Goal: Transaction & Acquisition: Purchase product/service

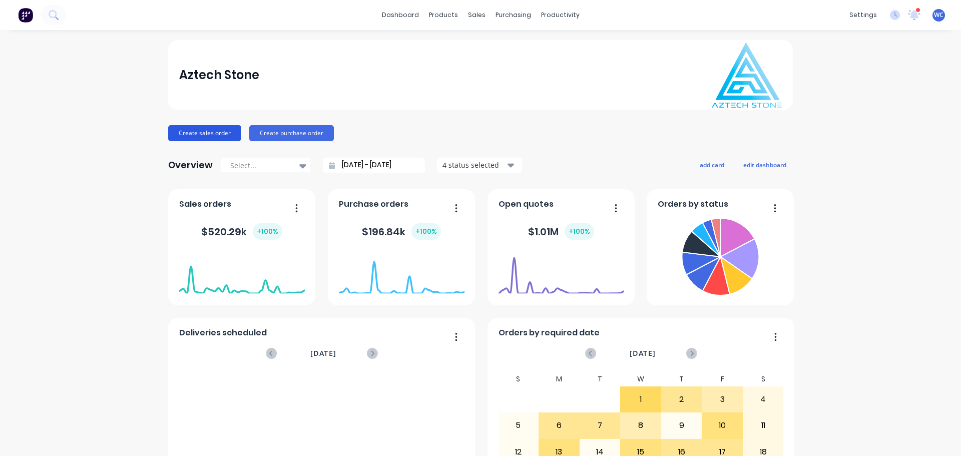
click at [209, 128] on button "Create sales order" at bounding box center [204, 133] width 73 height 16
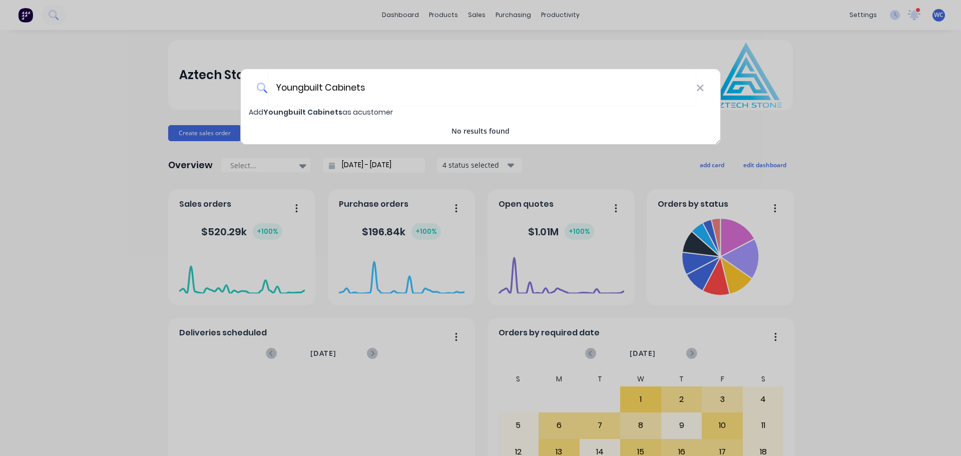
type input "Youngbuilt Cabinets"
click at [319, 112] on span "Youngbuilt Cabinets" at bounding box center [302, 112] width 79 height 10
select select "AU"
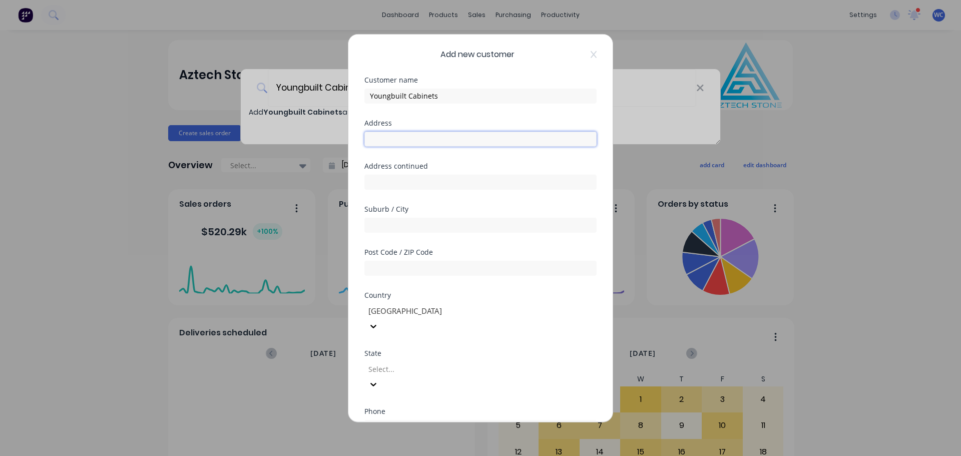
click at [381, 143] on input "text" at bounding box center [481, 138] width 232 height 15
type input "[STREET_ADDRESS]"
click at [413, 225] on input "text" at bounding box center [481, 224] width 232 height 15
type input "DANDENONG"
click at [398, 271] on input "text" at bounding box center [481, 267] width 232 height 15
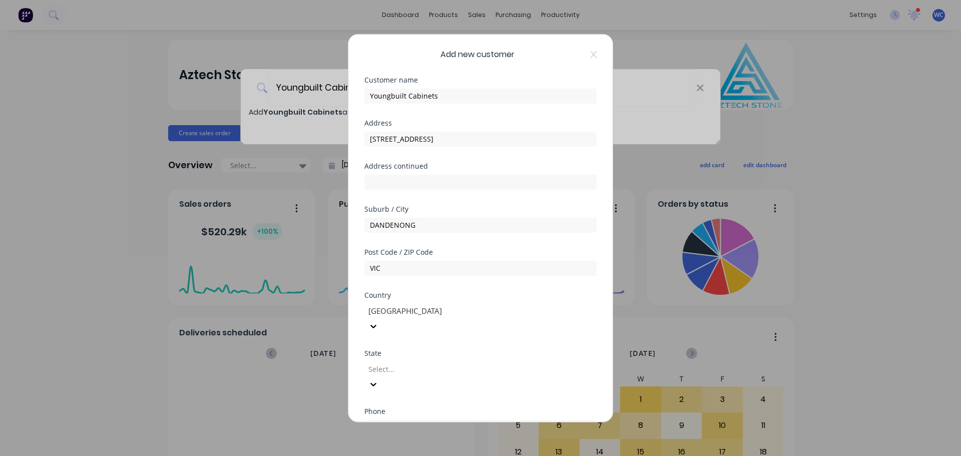
click at [413, 363] on div at bounding box center [440, 369] width 144 height 13
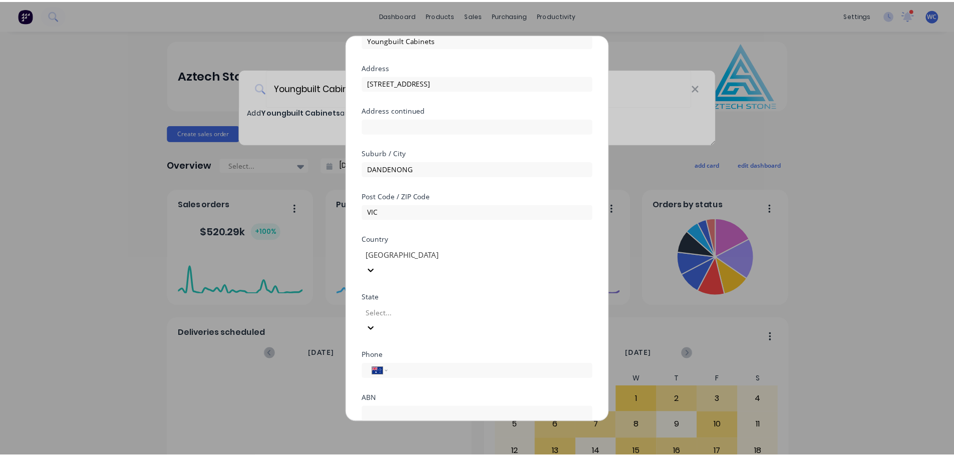
scroll to position [81, 0]
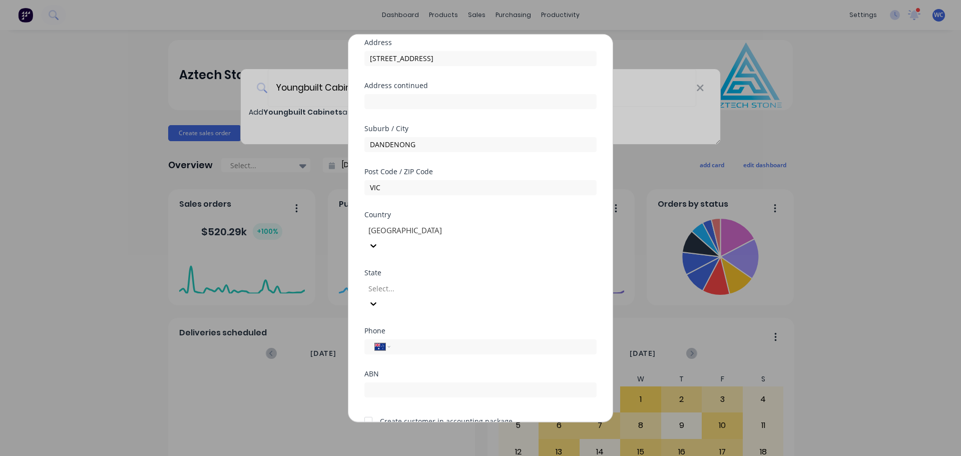
click at [427, 282] on div at bounding box center [440, 288] width 144 height 13
drag, startPoint x: 406, startPoint y: 186, endPoint x: 344, endPoint y: 186, distance: 62.1
click at [344, 186] on div "Add new customer Customer name Youngbuilt Cabinets Address [STREET_ADDRESS] Add…" at bounding box center [480, 228] width 961 height 456
type input "3175"
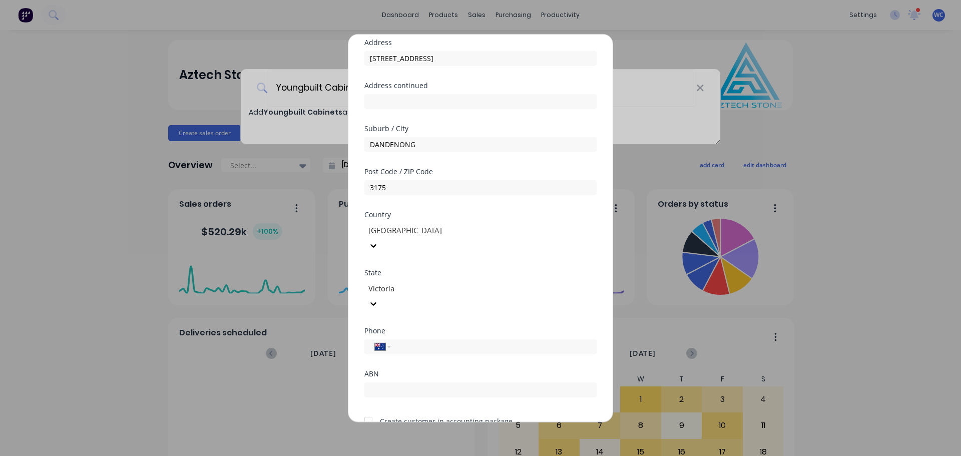
click at [373, 411] on div at bounding box center [369, 421] width 20 height 20
click at [410, 341] on input "tel" at bounding box center [492, 347] width 189 height 12
type input "0425 824 242"
click at [450, 442] on button "Save" at bounding box center [449, 450] width 55 height 16
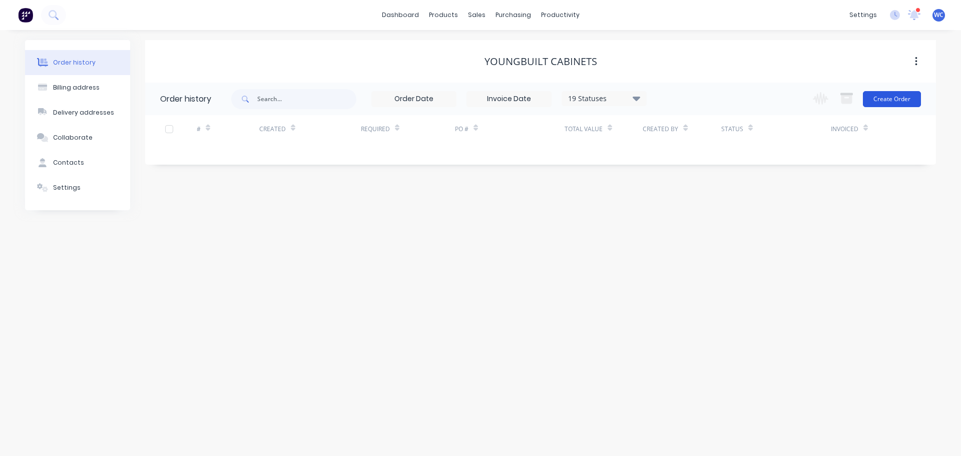
click at [885, 96] on button "Create Order" at bounding box center [892, 99] width 58 height 16
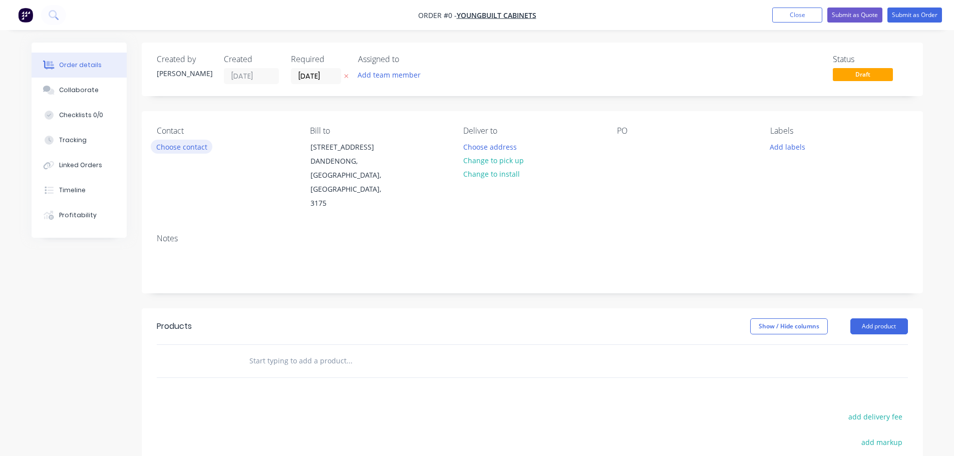
click at [195, 148] on button "Choose contact" at bounding box center [182, 147] width 62 height 14
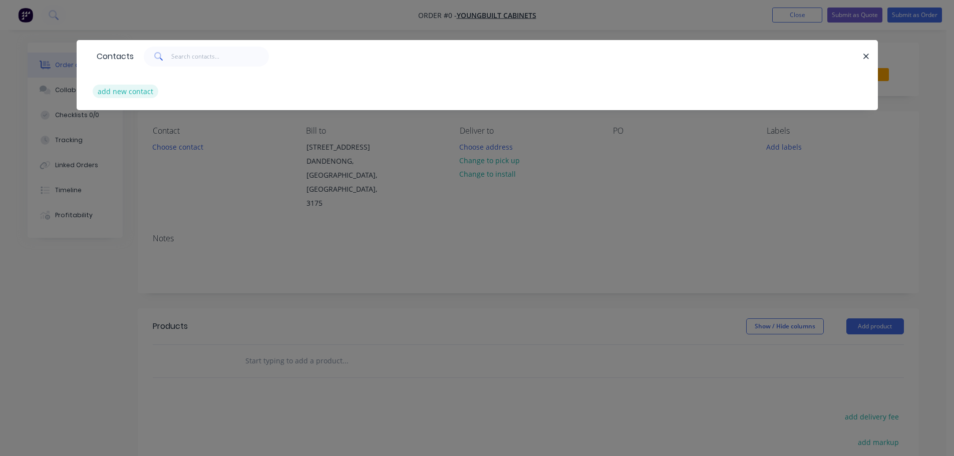
click at [136, 91] on button "add new contact" at bounding box center [126, 92] width 66 height 14
select select "AU"
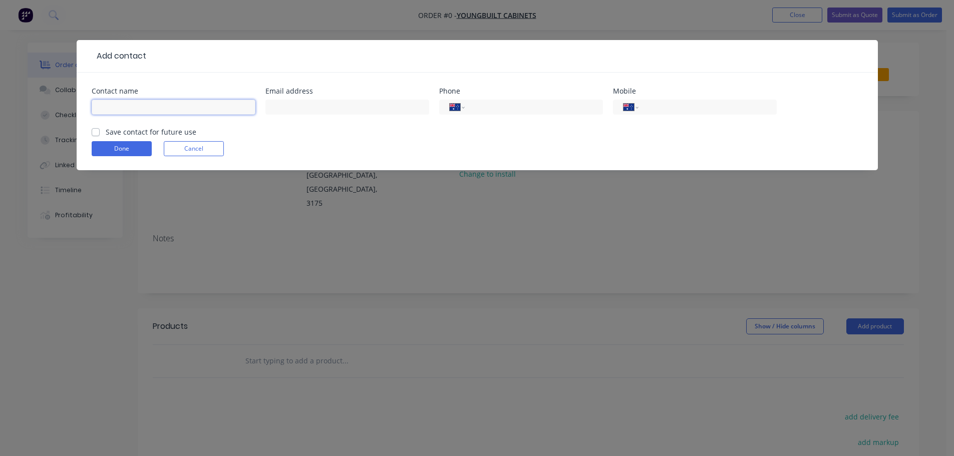
click at [121, 108] on input "text" at bounding box center [174, 107] width 164 height 15
type input "[PERSON_NAME]"
click at [297, 104] on input "text" at bounding box center [347, 107] width 164 height 15
click at [315, 107] on input "text" at bounding box center [347, 107] width 164 height 15
paste input "[EMAIL_ADDRESS][DOMAIN_NAME]"
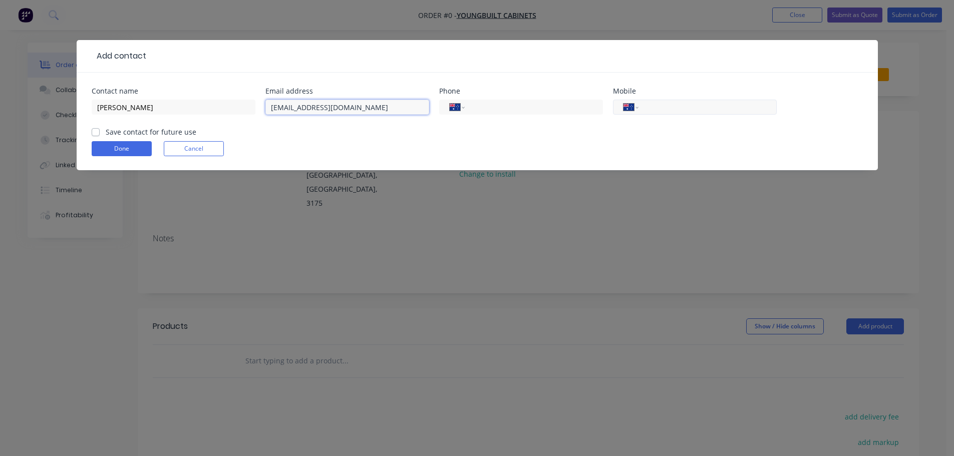
type input "[EMAIL_ADDRESS][DOMAIN_NAME]"
click at [651, 105] on input "tel" at bounding box center [705, 108] width 120 height 12
type input "0425 824 242"
click at [106, 134] on label "Save contact for future use" at bounding box center [151, 132] width 91 height 11
click at [93, 134] on input "Save contact for future use" at bounding box center [96, 132] width 8 height 10
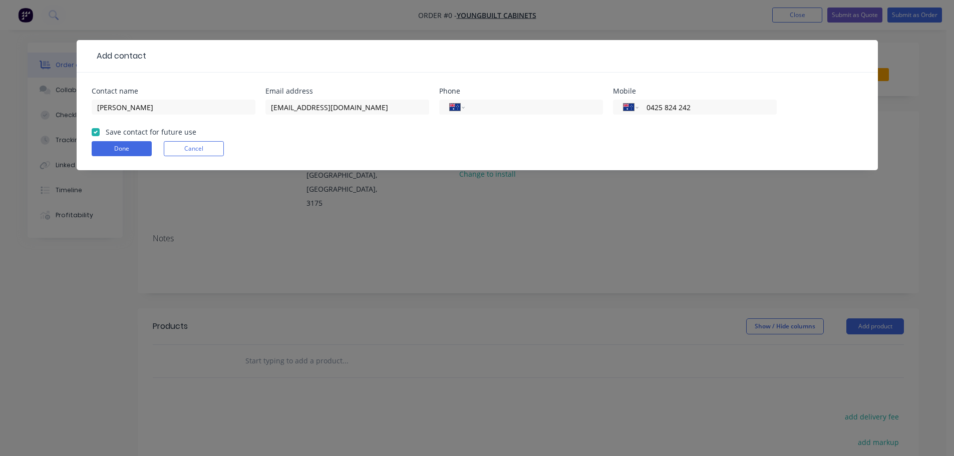
checkbox input "true"
click at [115, 150] on button "Done" at bounding box center [122, 148] width 60 height 15
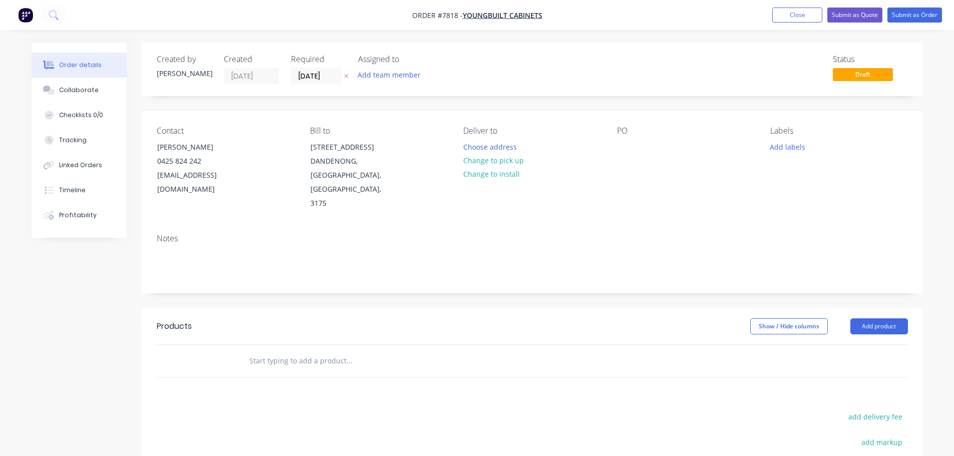
click at [286, 351] on input "text" at bounding box center [349, 361] width 200 height 20
click at [313, 351] on input "[STREET_ADDRESS]" at bounding box center [349, 361] width 200 height 20
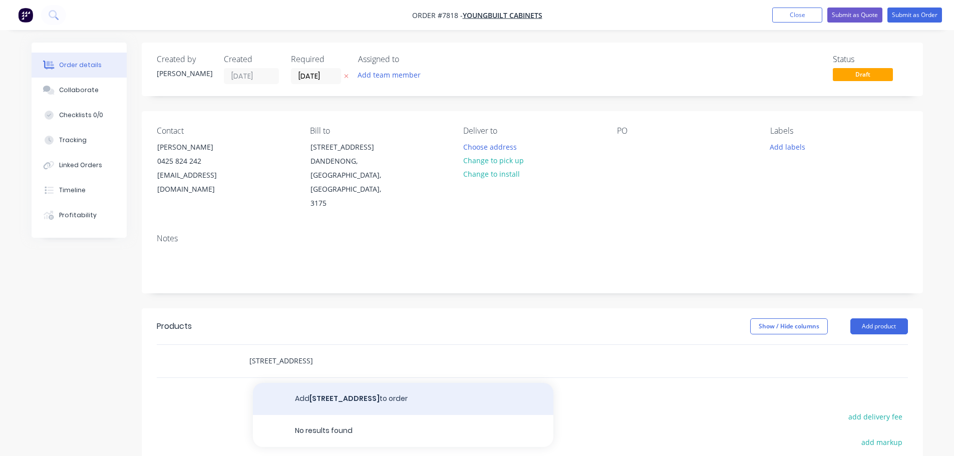
type input "[STREET_ADDRESS]"
click at [331, 383] on button "Add [STREET_ADDRESS] to order" at bounding box center [403, 399] width 300 height 32
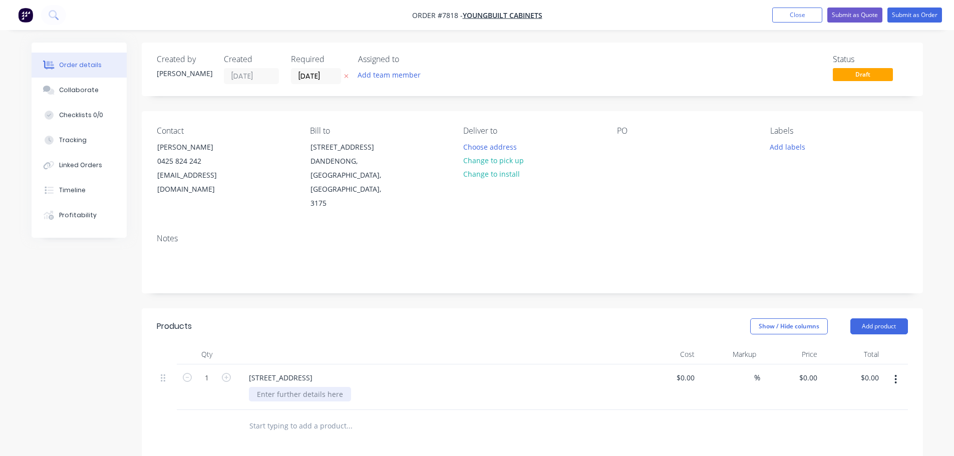
click at [307, 387] on div at bounding box center [300, 394] width 102 height 15
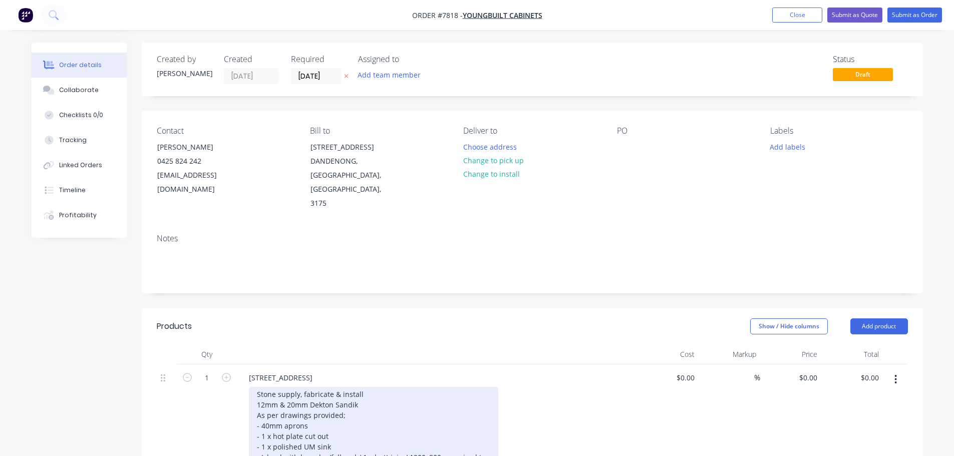
click at [347, 388] on div "Stone supply, fabricate & install 12mm & 20mm Dekton Sandik As per drawings pro…" at bounding box center [373, 431] width 249 height 88
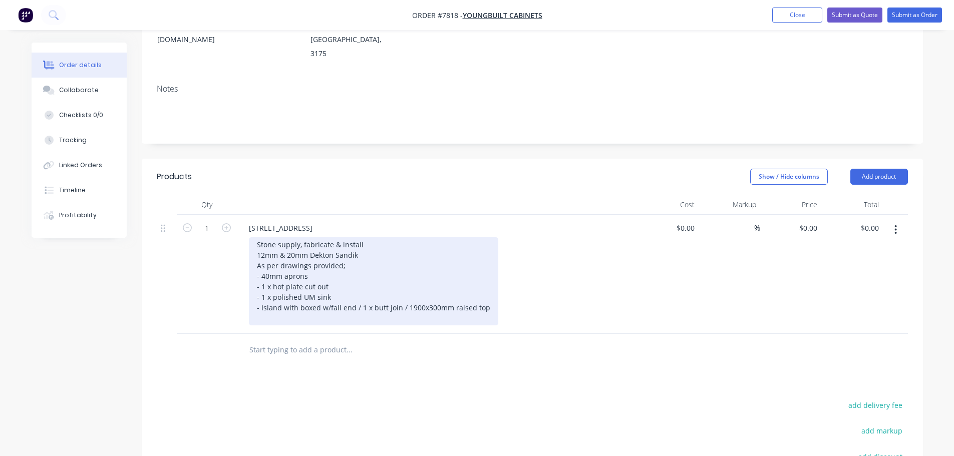
scroll to position [150, 0]
click at [334, 287] on div "Stone supply, fabricate & install 12mm & 20mm Dekton Sandik As per drawings pro…" at bounding box center [373, 281] width 249 height 88
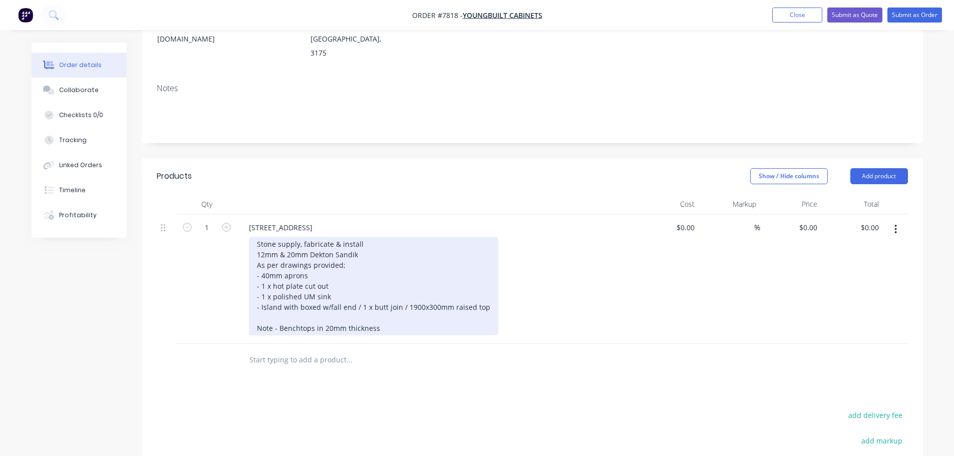
click at [484, 277] on div "Stone supply, fabricate & install 12mm & 20mm Dekton Sandik As per drawings pro…" at bounding box center [373, 286] width 249 height 99
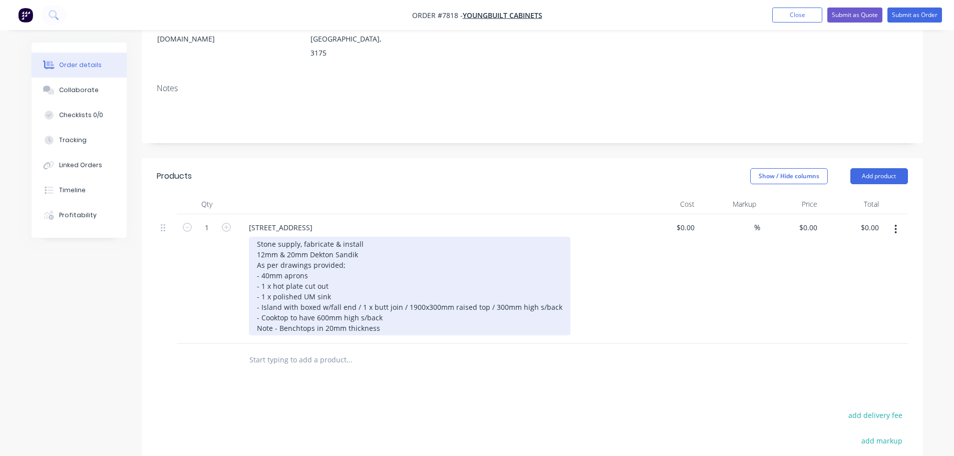
click at [349, 237] on div "Stone supply, fabricate & install 12mm & 20mm Dekton Sandik As per drawings pro…" at bounding box center [409, 286] width 321 height 99
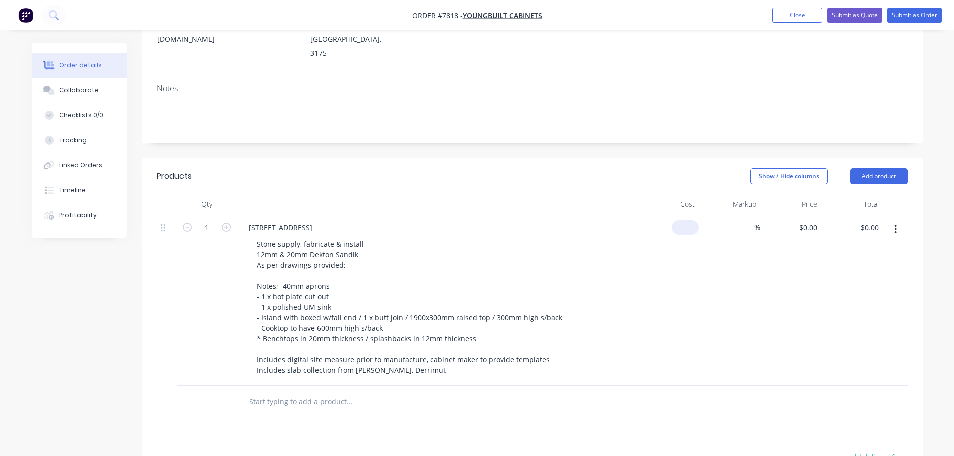
click at [677, 214] on div "$0.00" at bounding box center [668, 300] width 62 height 172
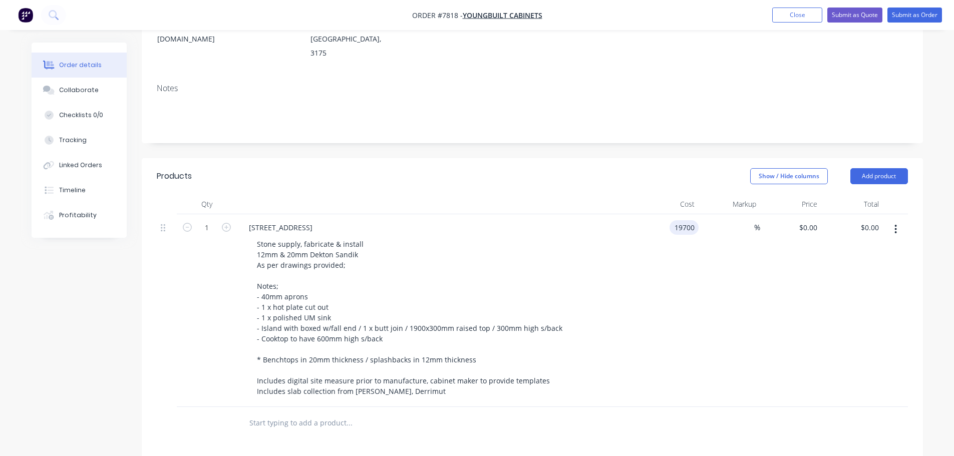
type input "$19,700.00"
click at [680, 220] on input "19700" at bounding box center [678, 227] width 41 height 15
type input "$19,780.00"
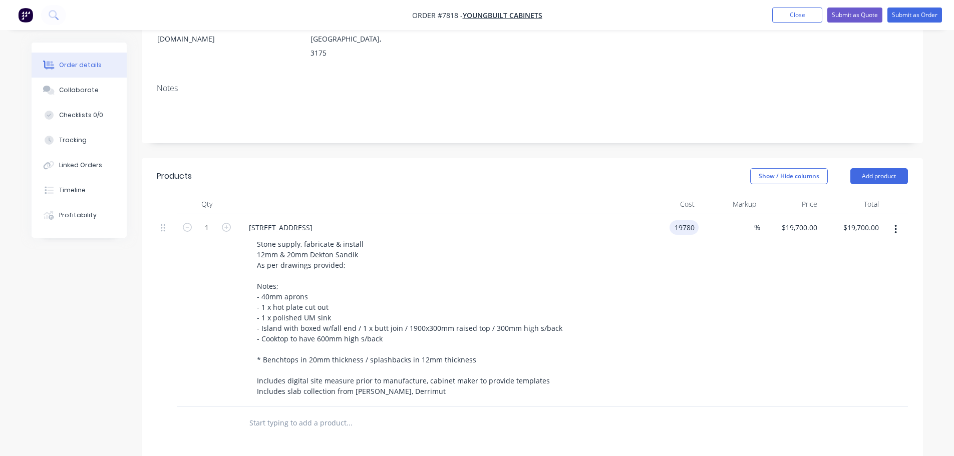
type input "$19,780.00"
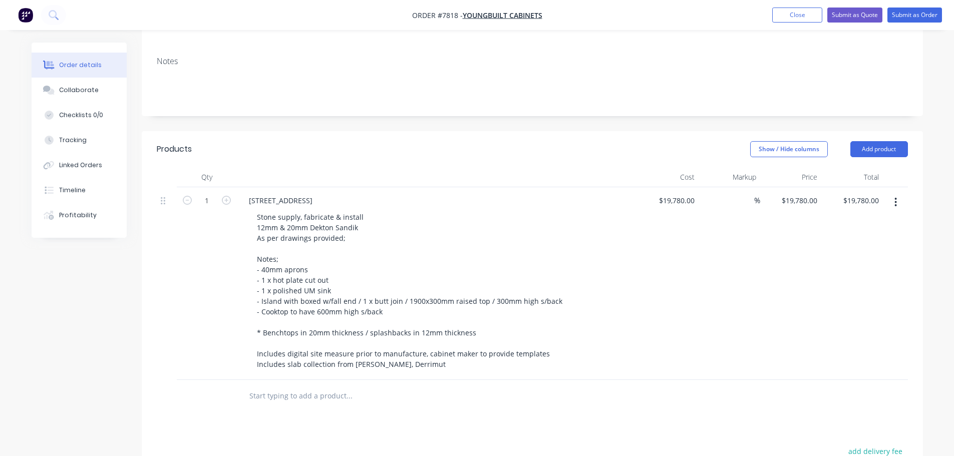
scroll to position [200, 0]
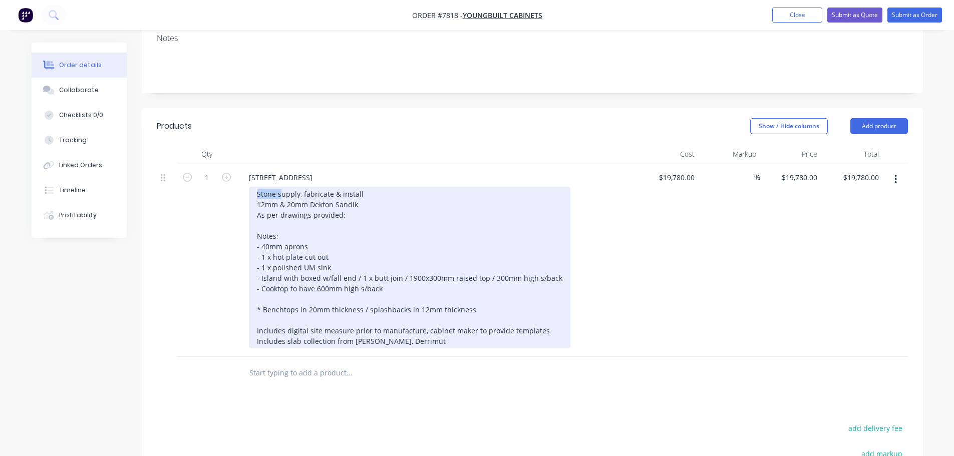
drag, startPoint x: 257, startPoint y: 165, endPoint x: 389, endPoint y: 171, distance: 131.3
click at [389, 187] on div "Stone supply, fabricate & install 12mm & 20mm Dekton Sandik As per drawings pro…" at bounding box center [409, 268] width 321 height 162
click at [353, 187] on div "Stone supply, fabricate & install 12mm & 20mm Dekton Sandik As per drawings pro…" at bounding box center [409, 268] width 321 height 162
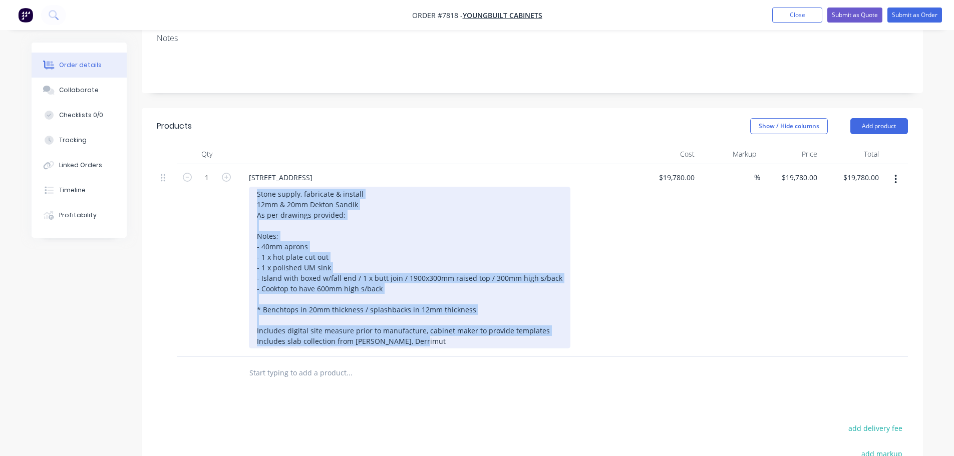
drag, startPoint x: 256, startPoint y: 165, endPoint x: 473, endPoint y: 309, distance: 260.1
click at [473, 309] on div "Stone supply, fabricate & install 12mm & 20mm Dekton Sandik As per drawings pro…" at bounding box center [409, 268] width 321 height 162
copy div "Stone supply, fabricate & install 12mm & 20mm Dekton Sandik As per drawings pro…"
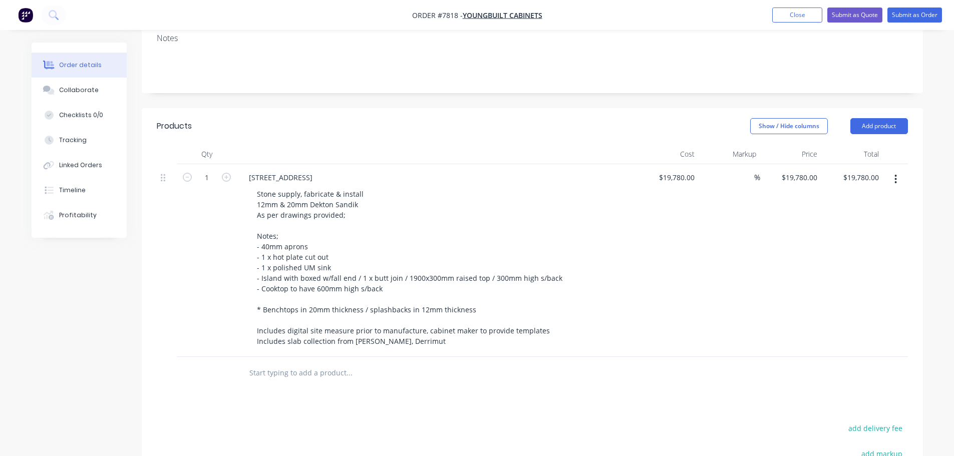
click at [278, 363] on input "text" at bounding box center [349, 373] width 200 height 20
click at [320, 170] on div "[STREET_ADDRESS]" at bounding box center [281, 177] width 80 height 15
click at [304, 363] on input "text" at bounding box center [349, 373] width 200 height 20
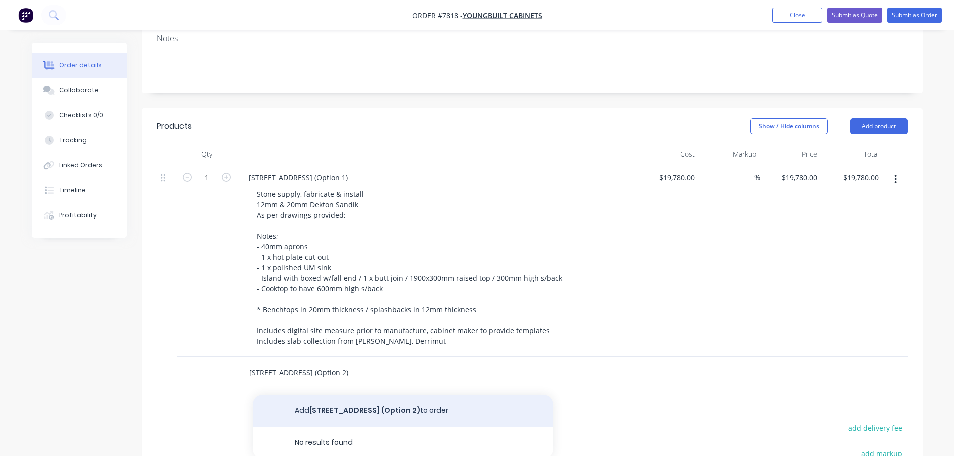
type input "[STREET_ADDRESS] (Option 2)"
click at [338, 395] on button "Add [STREET_ADDRESS] (Option 2) to order" at bounding box center [403, 411] width 300 height 32
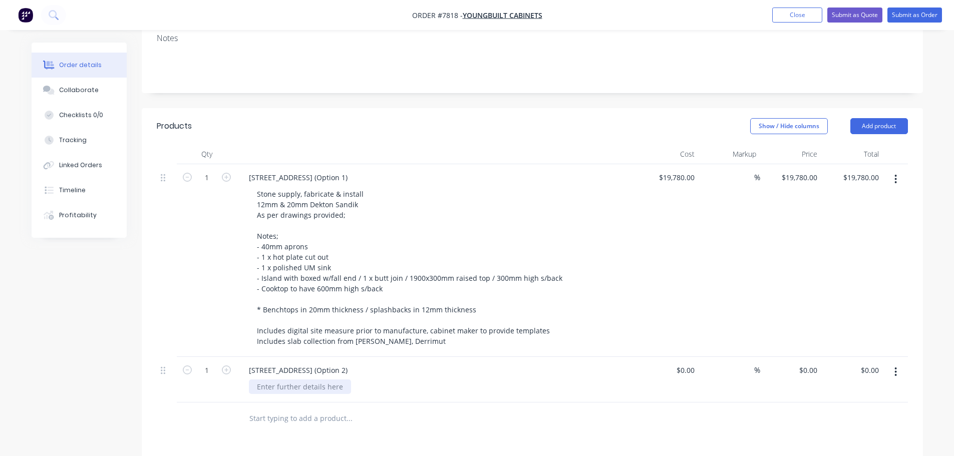
click at [304, 380] on div at bounding box center [300, 387] width 102 height 15
paste div
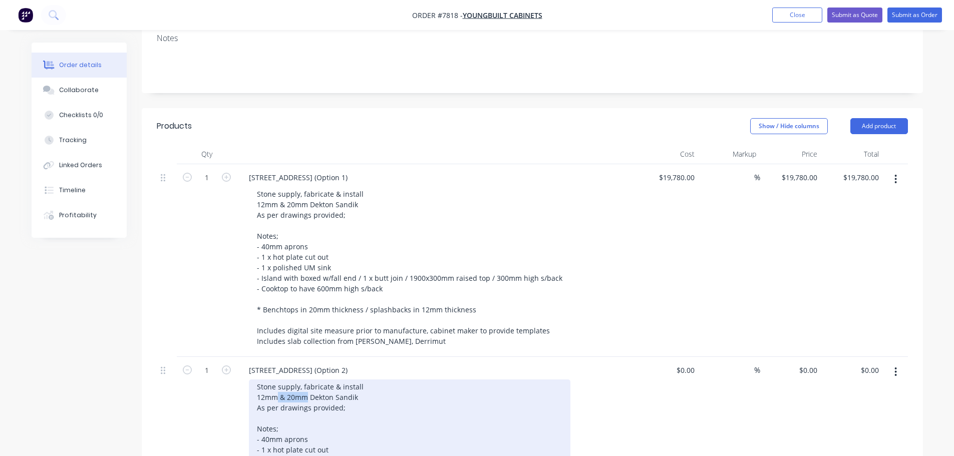
drag, startPoint x: 278, startPoint y: 370, endPoint x: 307, endPoint y: 370, distance: 29.0
click at [306, 380] on div "Stone supply, fabricate & install 12mm & 20mm Dekton Sandik As per drawings pro…" at bounding box center [409, 461] width 321 height 162
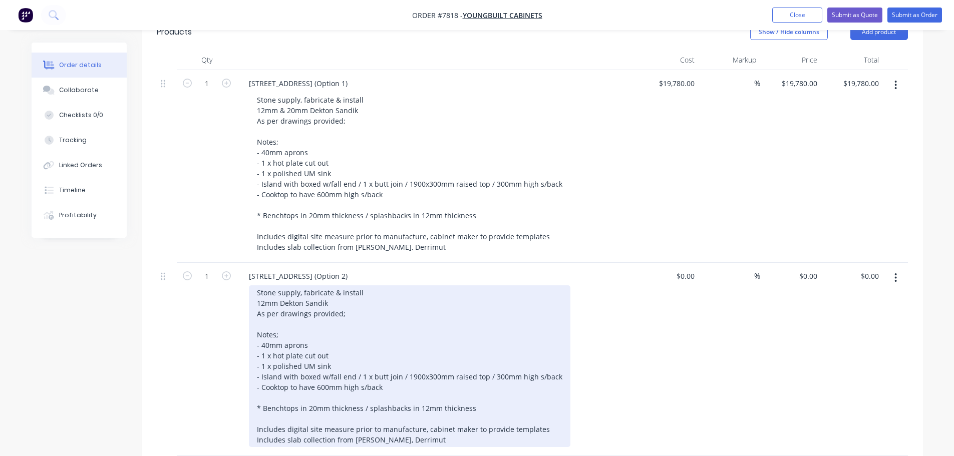
scroll to position [300, 0]
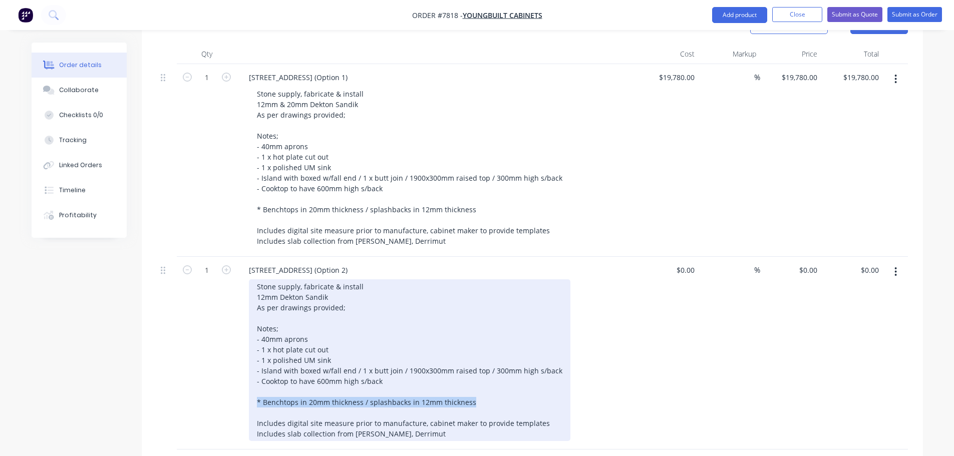
drag, startPoint x: 255, startPoint y: 373, endPoint x: 476, endPoint y: 373, distance: 220.3
click at [476, 373] on div "Stone supply, fabricate & install 12mm Dekton Sandik As per drawings provided; …" at bounding box center [409, 360] width 321 height 162
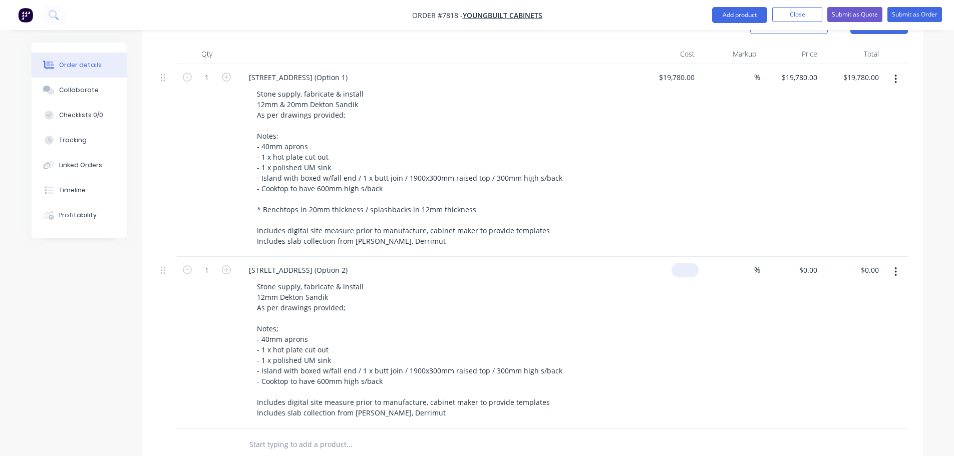
click at [679, 257] on div "$0.00" at bounding box center [668, 343] width 62 height 172
type input "$16,330.00"
click at [859, 11] on button "Submit as Quote" at bounding box center [854, 14] width 55 height 15
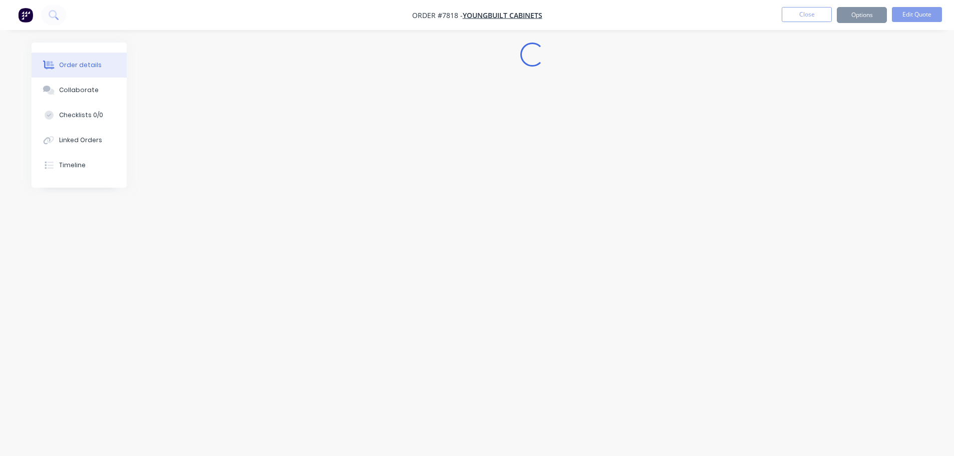
scroll to position [0, 0]
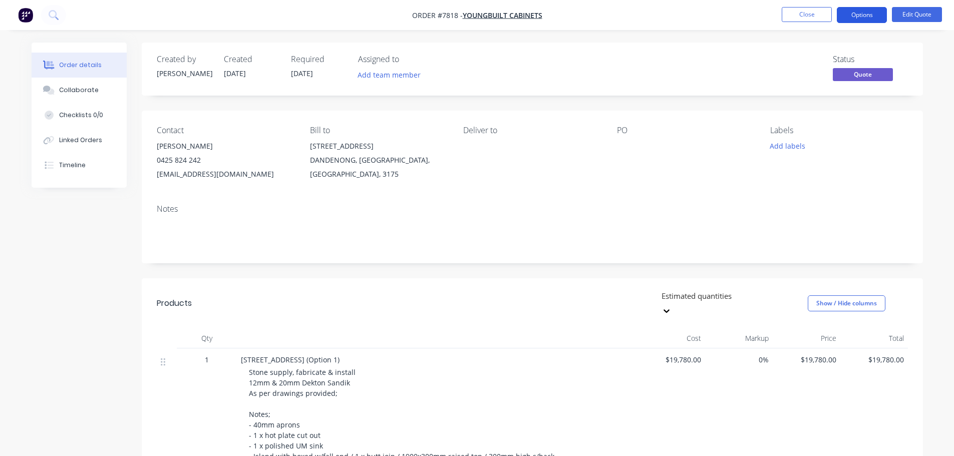
click at [863, 13] on button "Options" at bounding box center [862, 15] width 50 height 16
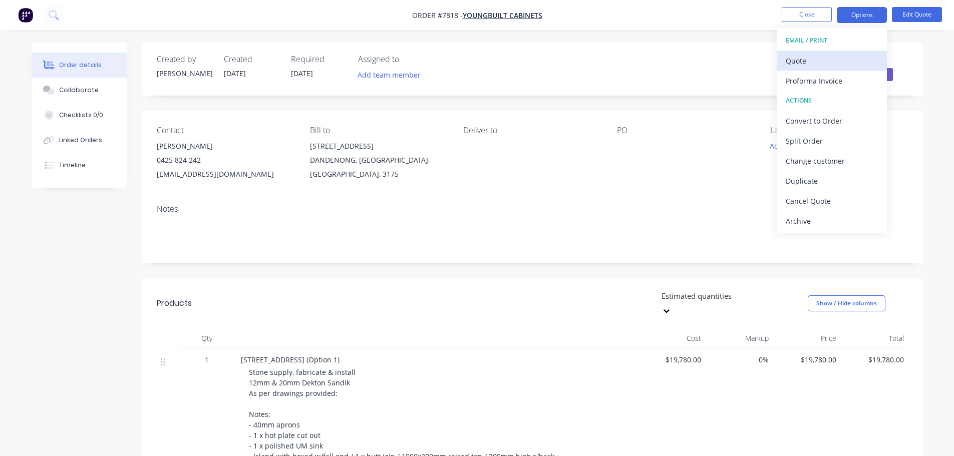
click at [819, 56] on div "Quote" at bounding box center [832, 61] width 92 height 15
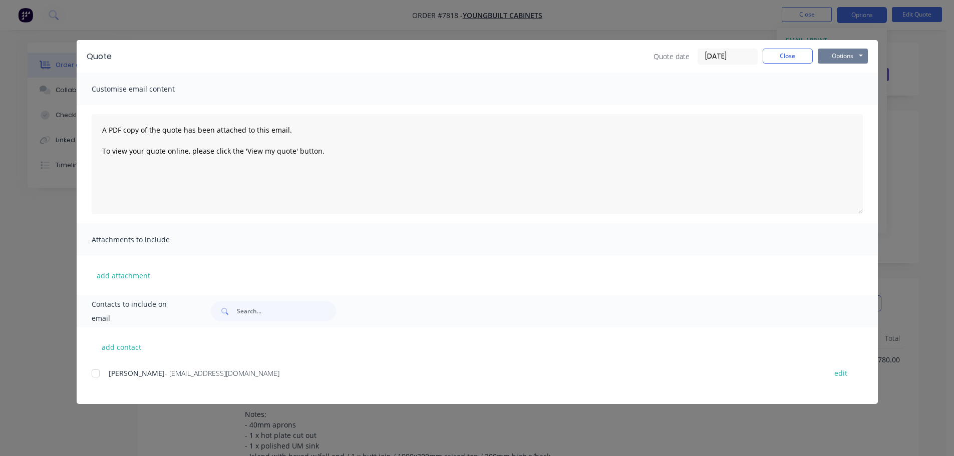
click at [834, 54] on button "Options" at bounding box center [843, 56] width 50 height 15
click at [844, 75] on button "Preview" at bounding box center [850, 74] width 64 height 17
click at [807, 57] on button "Close" at bounding box center [788, 56] width 50 height 15
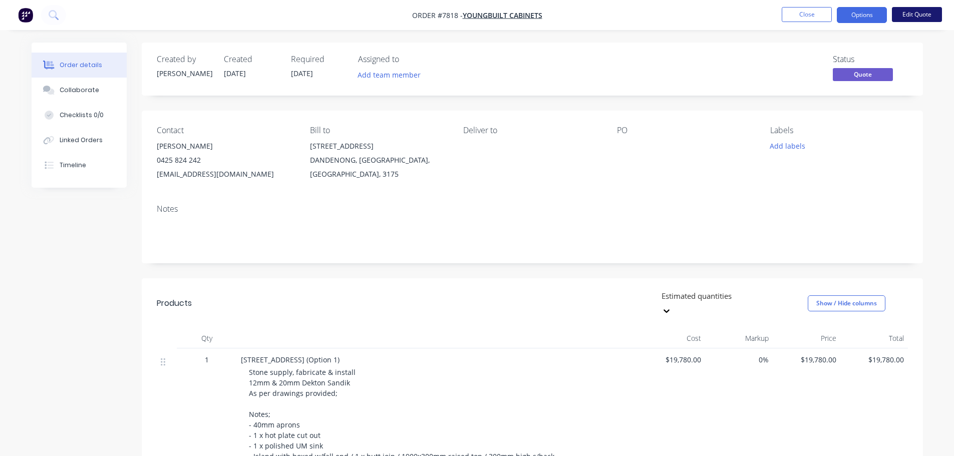
click at [919, 13] on button "Edit Quote" at bounding box center [917, 14] width 50 height 15
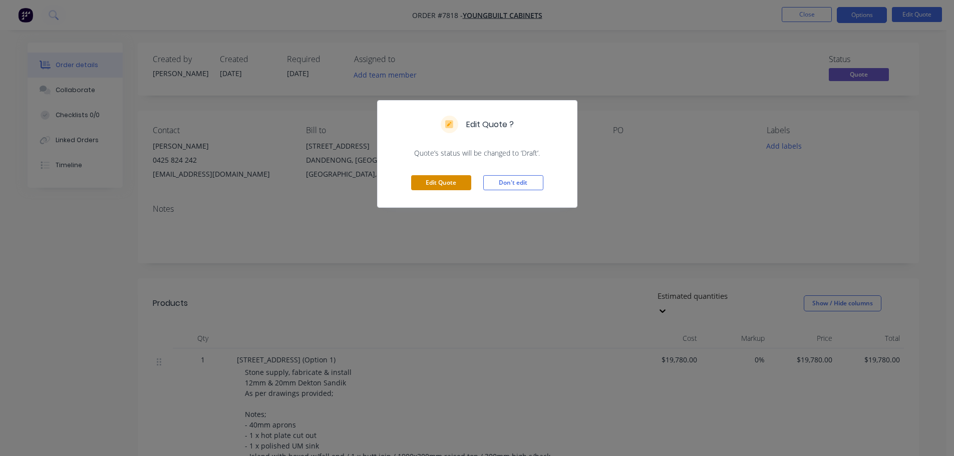
click at [462, 179] on button "Edit Quote" at bounding box center [441, 182] width 60 height 15
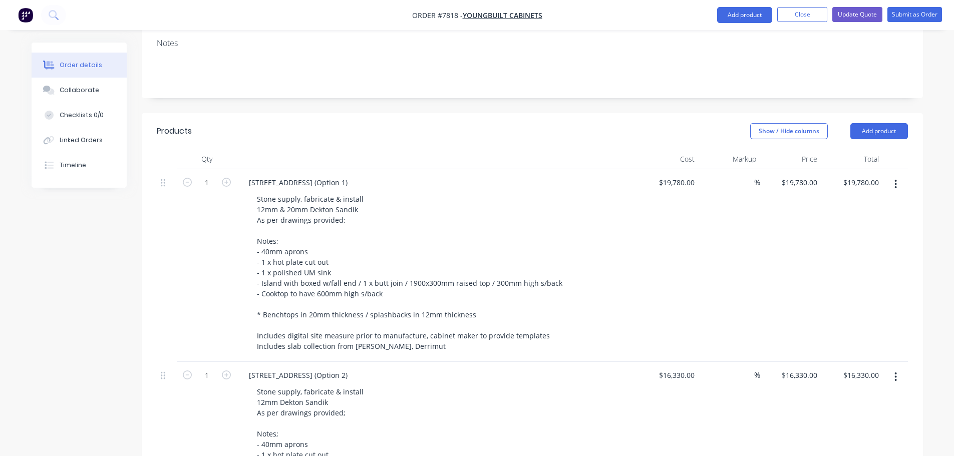
scroll to position [351, 0]
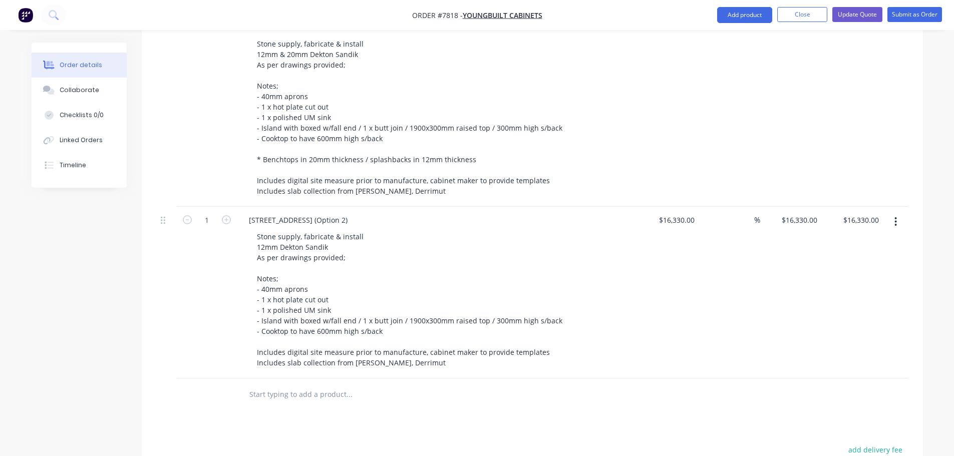
click at [317, 385] on input "text" at bounding box center [349, 395] width 200 height 20
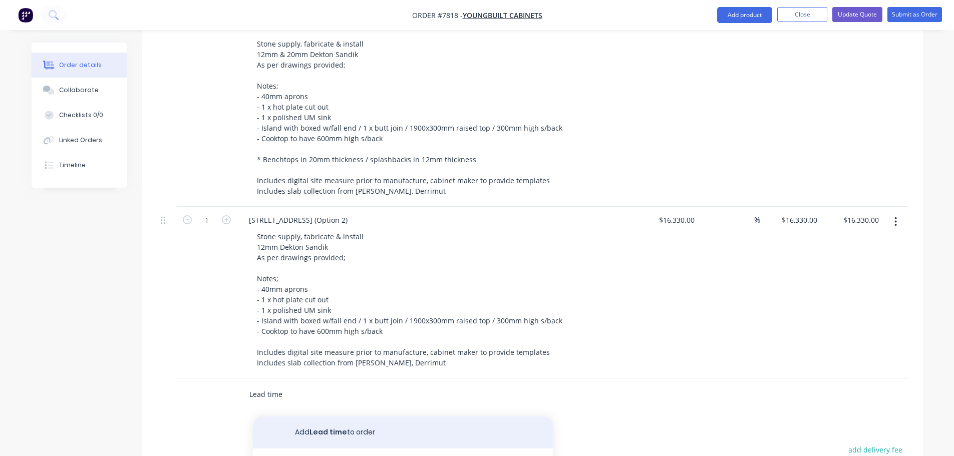
type input "Lead time"
click at [307, 417] on button "Add Lead time to order" at bounding box center [403, 433] width 300 height 32
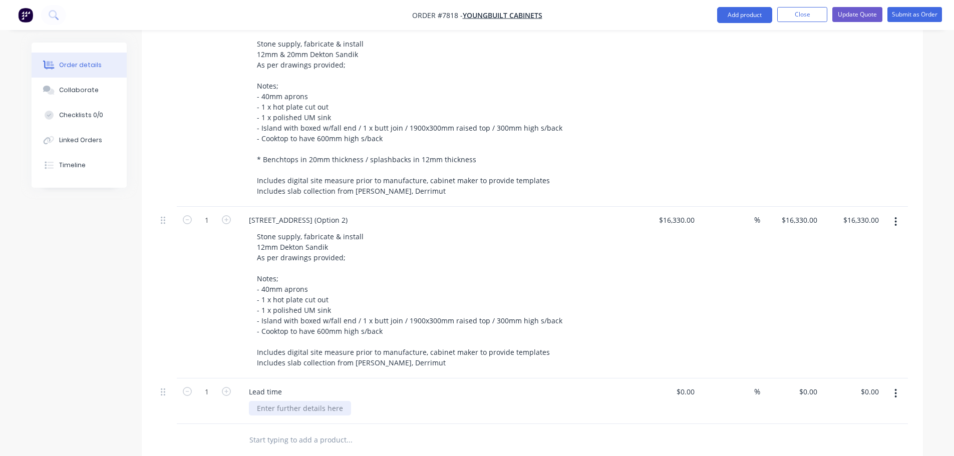
click at [274, 401] on div at bounding box center [300, 408] width 102 height 15
click at [862, 13] on button "Update Quote" at bounding box center [857, 14] width 50 height 15
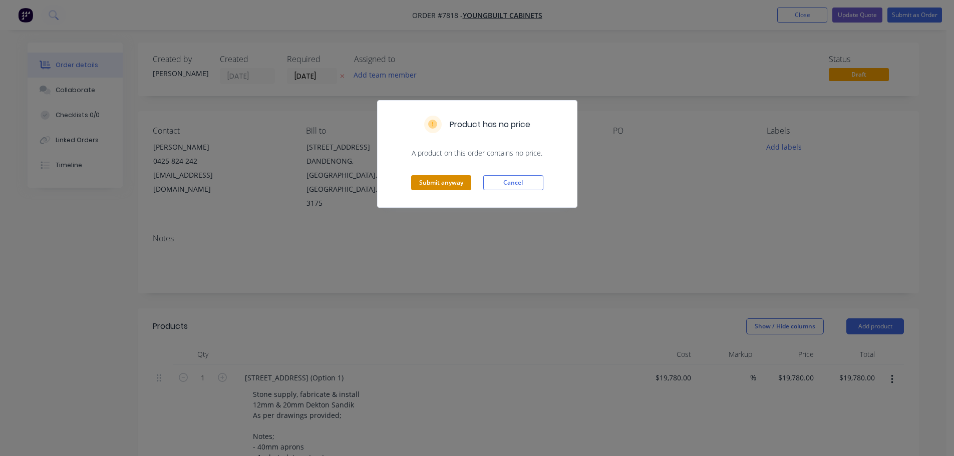
click at [454, 178] on button "Submit anyway" at bounding box center [441, 182] width 60 height 15
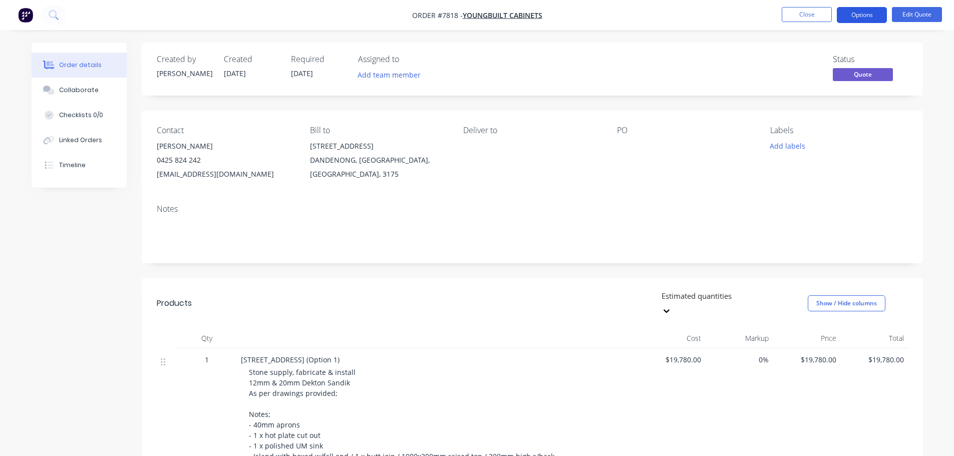
click at [865, 13] on button "Options" at bounding box center [862, 15] width 50 height 16
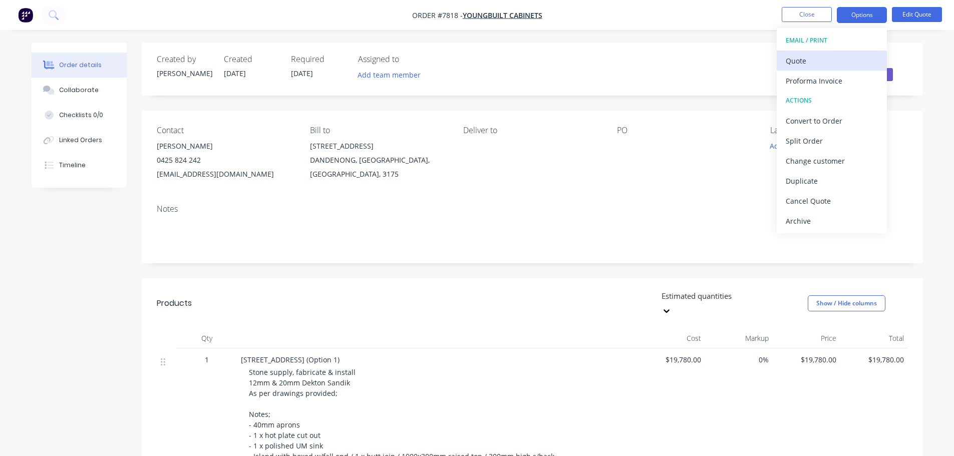
click at [804, 65] on div "Quote" at bounding box center [832, 61] width 92 height 15
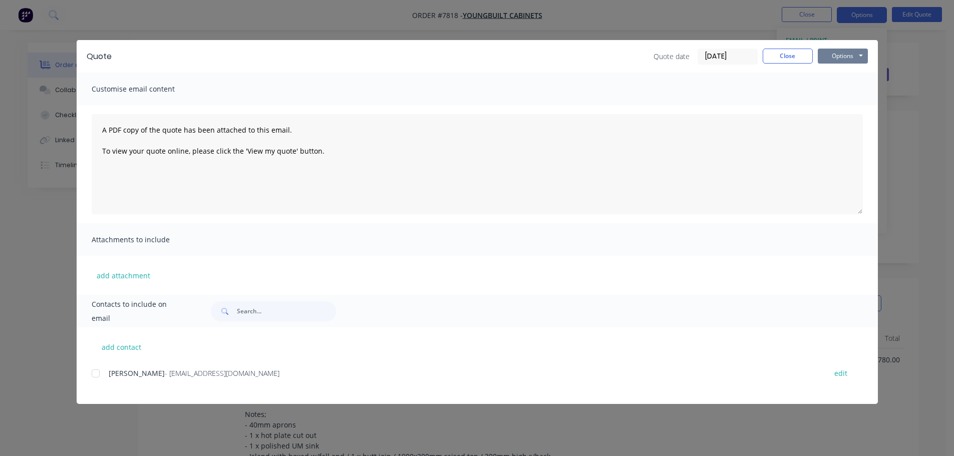
click at [842, 55] on button "Options" at bounding box center [843, 56] width 50 height 15
click at [845, 70] on button "Preview" at bounding box center [850, 74] width 64 height 17
click at [788, 54] on button "Close" at bounding box center [788, 56] width 50 height 15
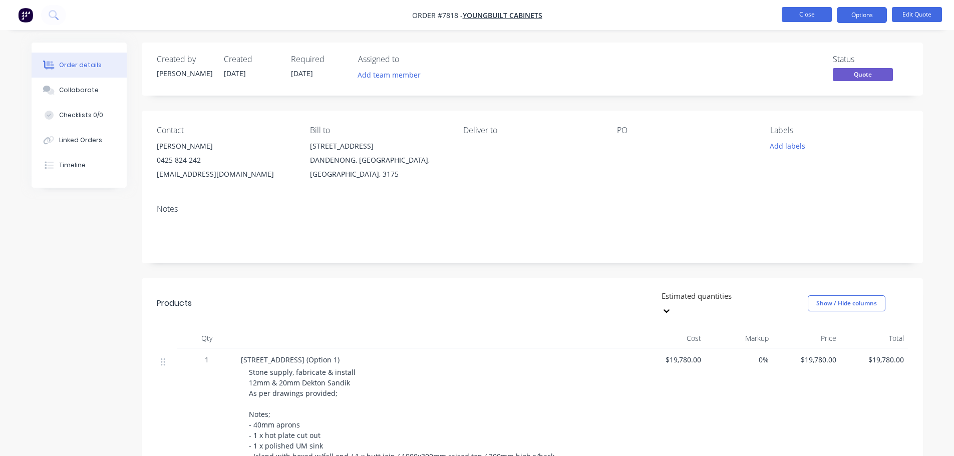
click at [797, 15] on button "Close" at bounding box center [807, 14] width 50 height 15
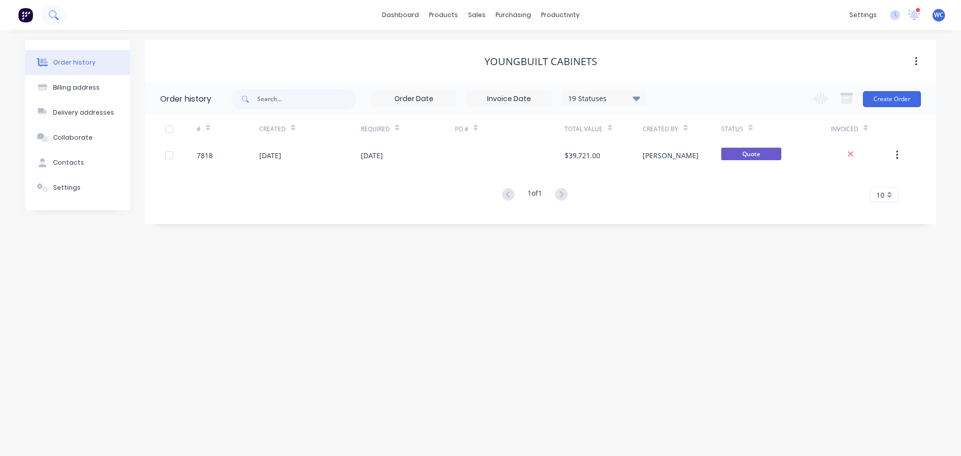
click at [57, 17] on icon at bounding box center [54, 15] width 10 height 10
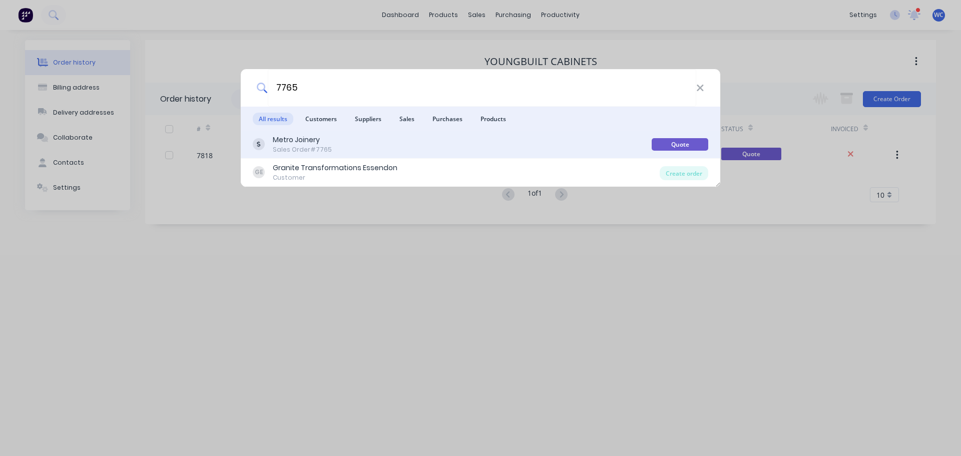
type input "7765"
click at [304, 142] on div "Metro Joinery" at bounding box center [302, 140] width 59 height 11
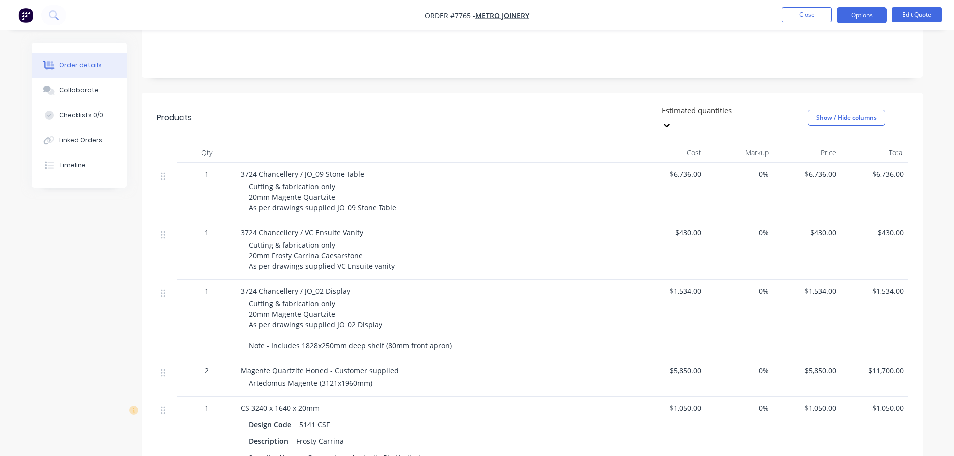
scroll to position [200, 0]
click at [921, 14] on button "Edit Quote" at bounding box center [917, 14] width 50 height 15
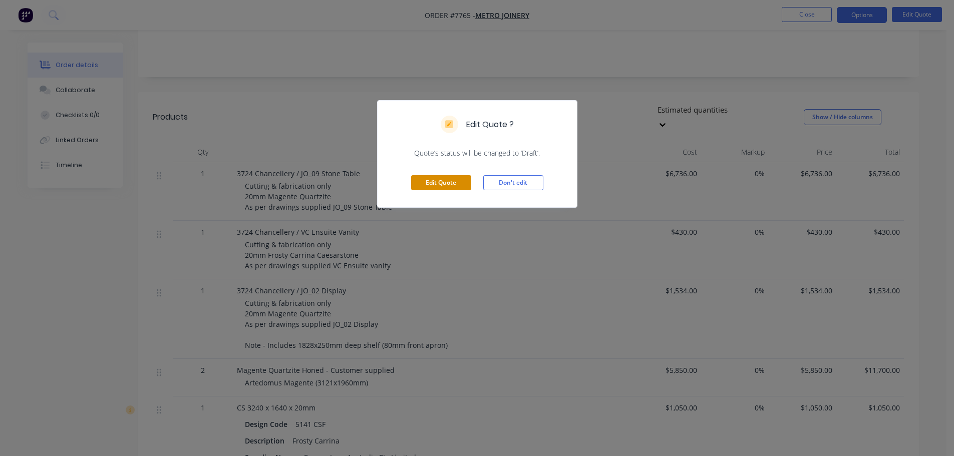
click at [443, 180] on button "Edit Quote" at bounding box center [441, 182] width 60 height 15
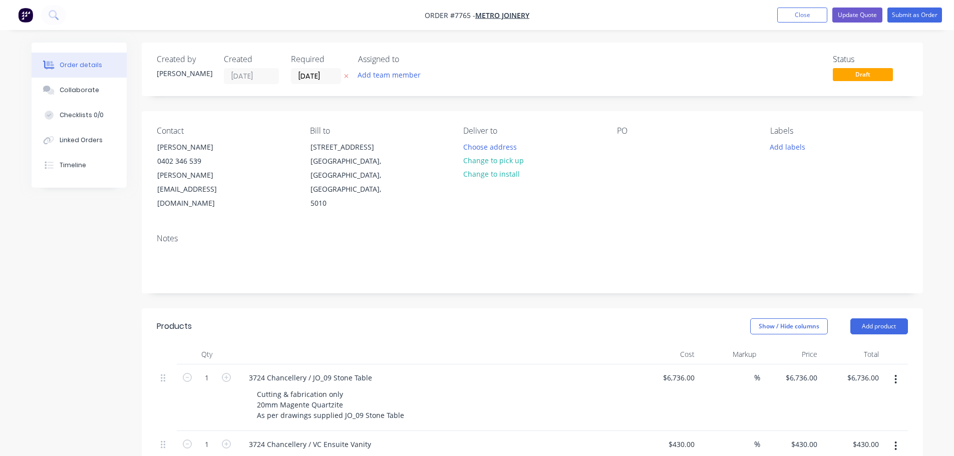
scroll to position [300, 0]
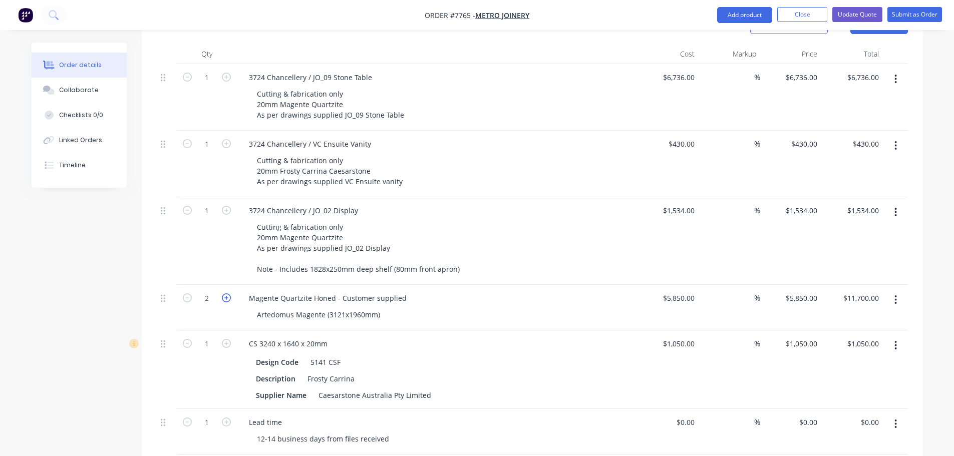
click at [223, 293] on icon "button" at bounding box center [226, 297] width 9 height 9
type input "3"
type input "$17,550.00"
click at [851, 11] on button "Update Quote" at bounding box center [857, 14] width 50 height 15
type input "$6,736.00"
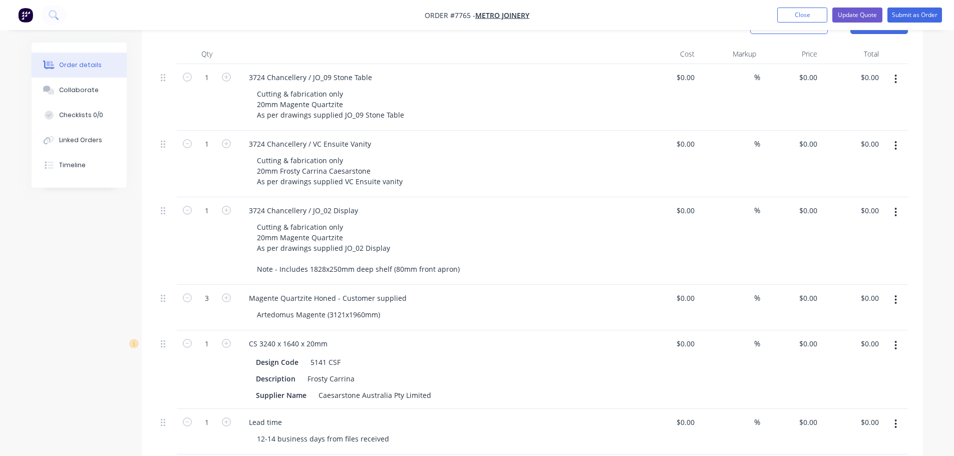
type input "$6,736.00"
type input "$430.00"
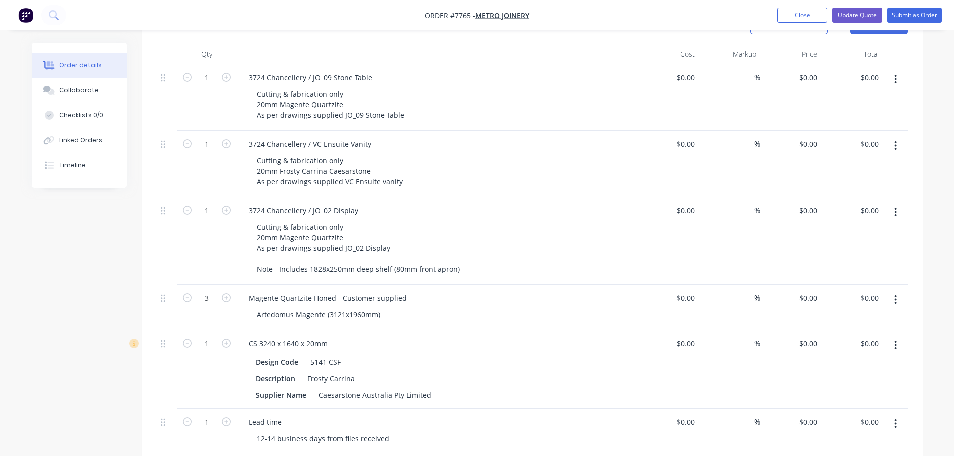
type input "$1,534.00"
type input "$5,850.00"
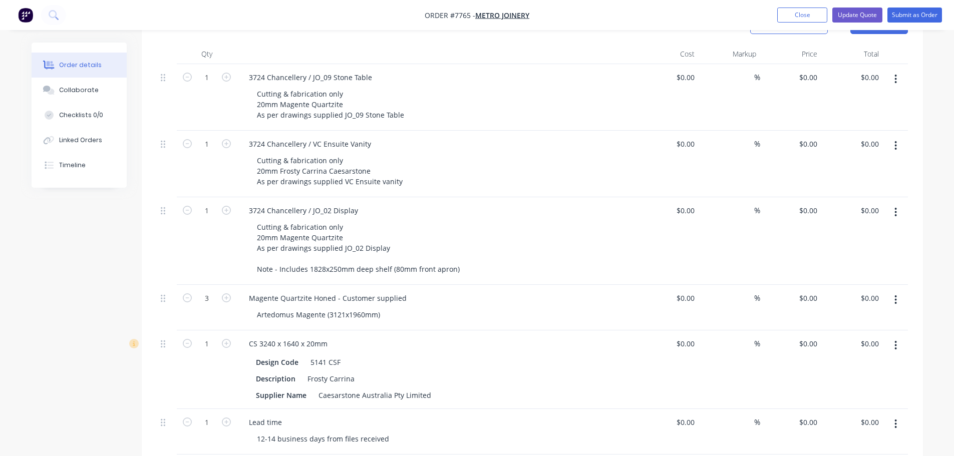
type input "$17,550.00"
type input "$1,050.00"
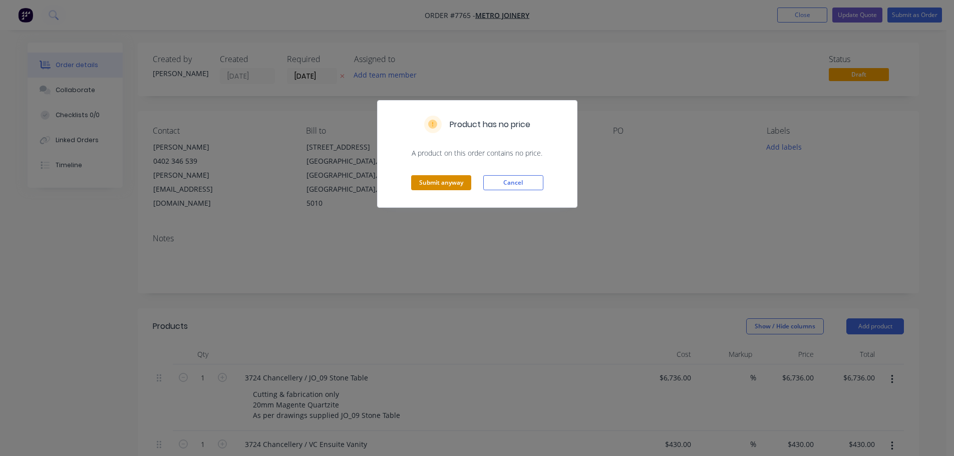
click at [446, 180] on button "Submit anyway" at bounding box center [441, 182] width 60 height 15
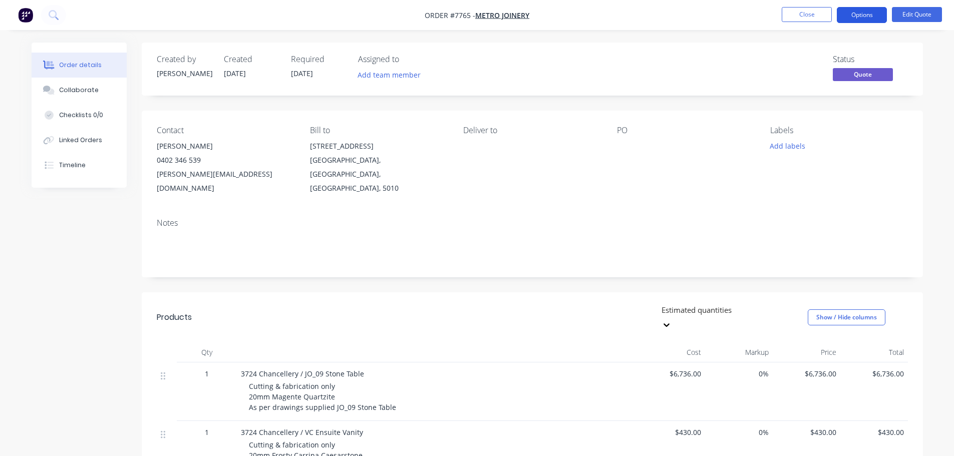
click at [869, 14] on button "Options" at bounding box center [862, 15] width 50 height 16
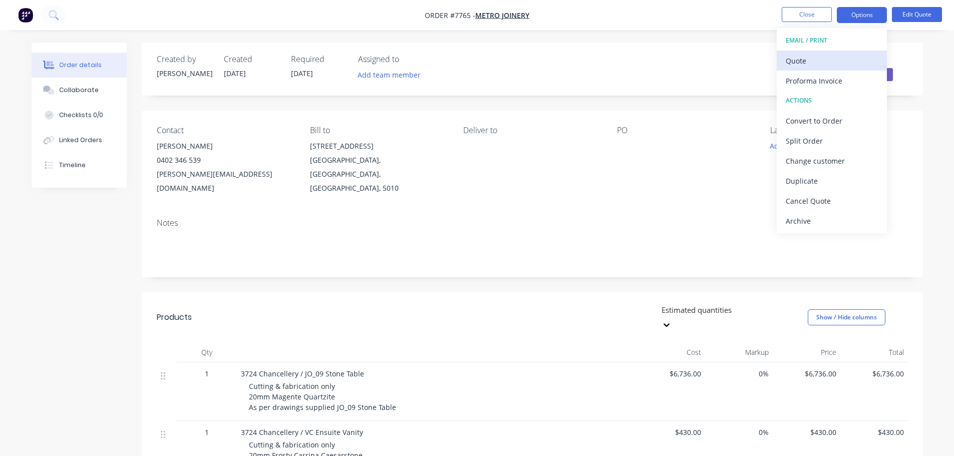
click at [807, 60] on div "Quote" at bounding box center [832, 61] width 92 height 15
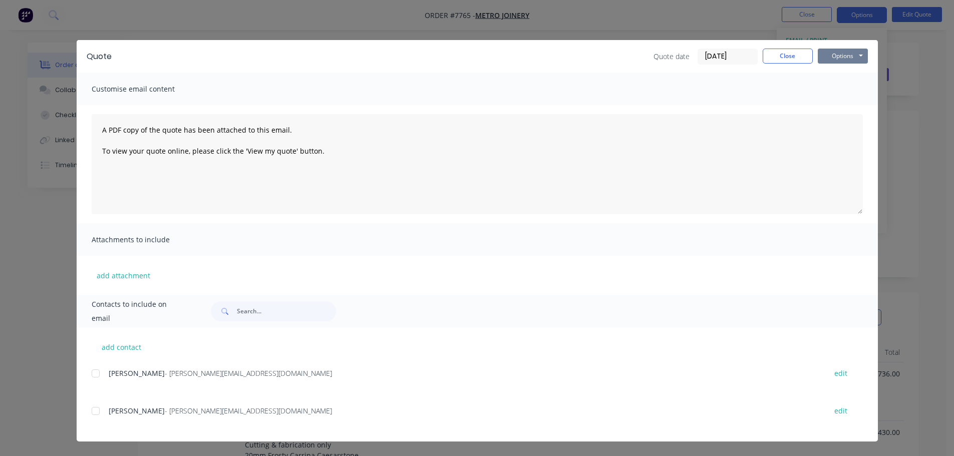
click at [836, 60] on button "Options" at bounding box center [843, 56] width 50 height 15
click at [839, 74] on button "Preview" at bounding box center [850, 74] width 64 height 17
click at [798, 54] on button "Close" at bounding box center [788, 56] width 50 height 15
